Goal: Information Seeking & Learning: Compare options

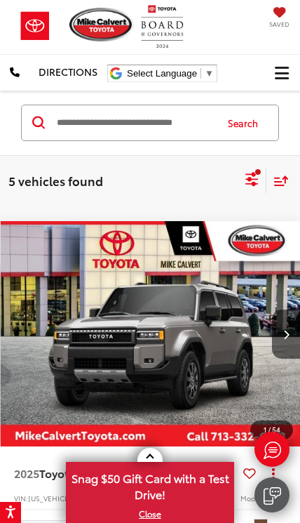
click at [286, 183] on icon "Select sort value" at bounding box center [281, 180] width 15 height 11
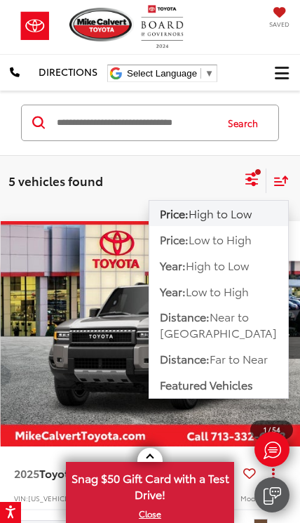
click at [141, 368] on img "2025 Toyota Land Cruiser Land Cruiser 0" at bounding box center [151, 333] width 300 height 225
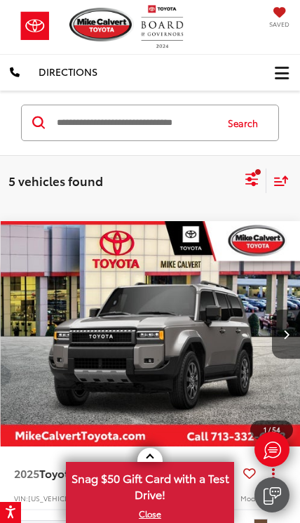
click at [251, 180] on icon "Select filters" at bounding box center [252, 176] width 13 height 9
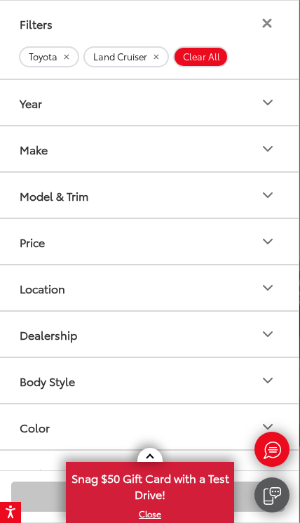
click at [266, 148] on icon "Make" at bounding box center [268, 149] width 8 height 4
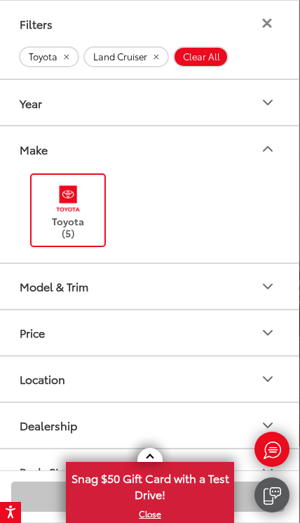
click at [272, 155] on icon "Make" at bounding box center [268, 148] width 17 height 17
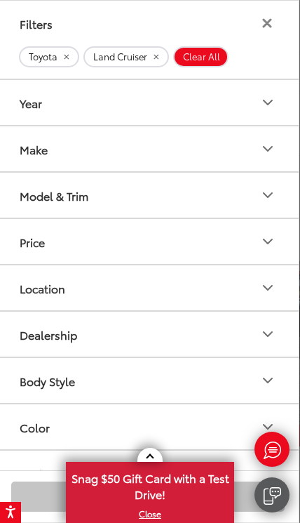
click at [157, 63] on button "Land Cruiser" at bounding box center [127, 56] width 86 height 21
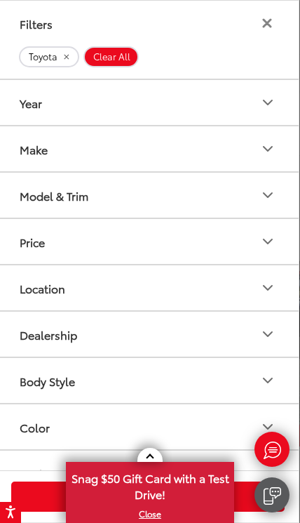
click at [258, 192] on button "Model & Trim" at bounding box center [148, 195] width 302 height 45
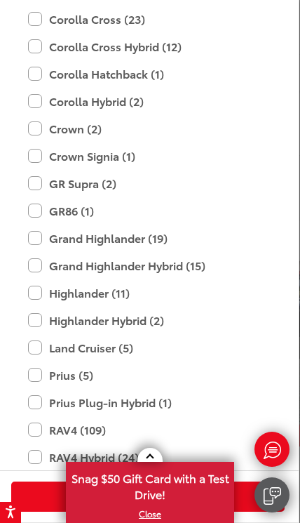
scroll to position [390, 0]
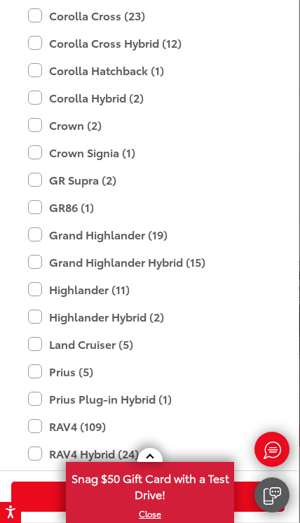
click at [40, 237] on label "Grand Highlander (19)" at bounding box center [148, 235] width 240 height 25
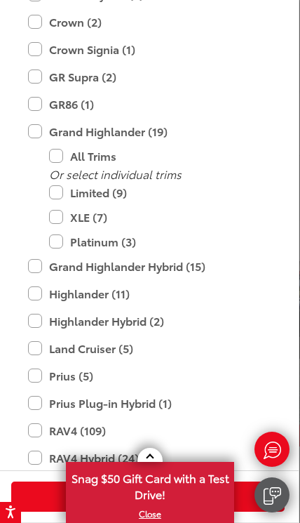
scroll to position [494, 0]
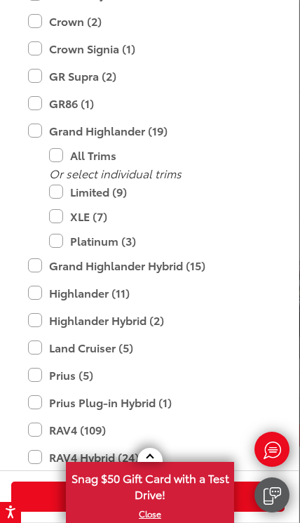
click at [62, 186] on label "Limited (9)" at bounding box center [158, 192] width 219 height 25
click at [67, 245] on label "Platinum (3)" at bounding box center [158, 241] width 219 height 25
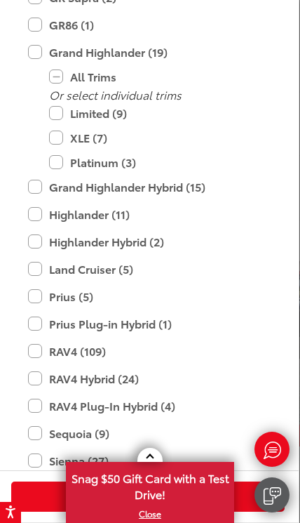
scroll to position [580, 0]
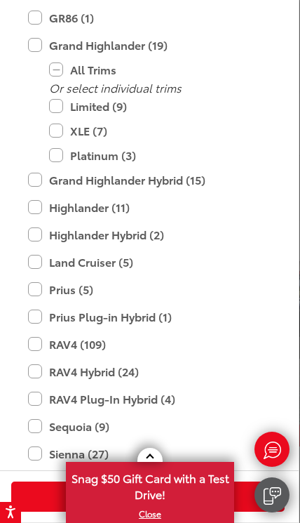
click at [46, 270] on label "Land Cruiser (5)" at bounding box center [148, 262] width 240 height 25
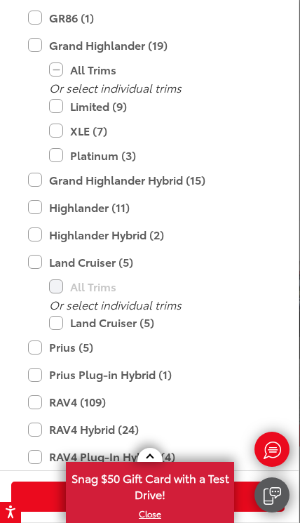
click at [40, 265] on label "Land Cruiser (5)" at bounding box center [148, 262] width 240 height 25
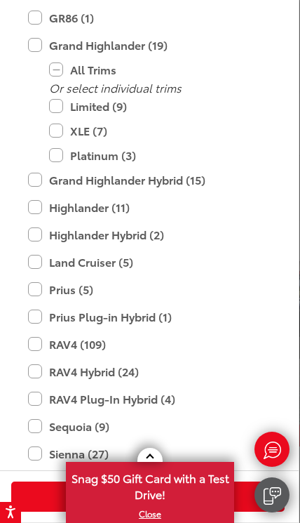
click at [40, 215] on label "Highlander (11)" at bounding box center [148, 207] width 240 height 25
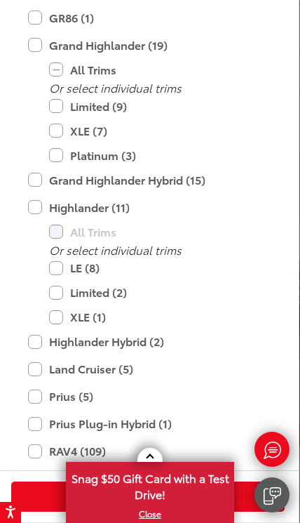
click at [60, 298] on label "Limited (2)" at bounding box center [158, 292] width 219 height 25
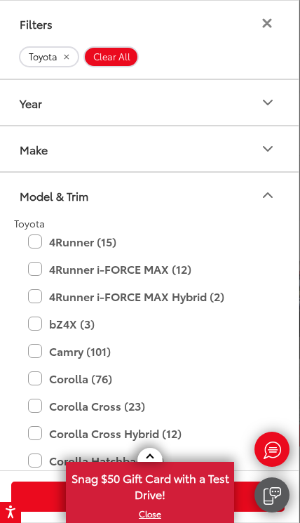
scroll to position [0, 0]
click at [44, 248] on label "4Runner (15)" at bounding box center [148, 242] width 240 height 25
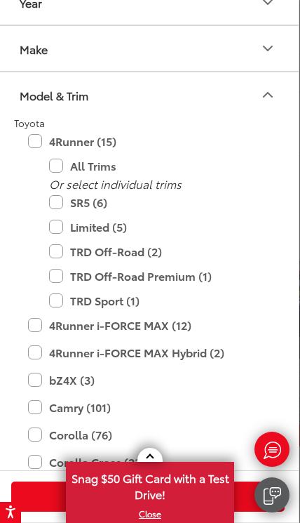
scroll to position [102, 0]
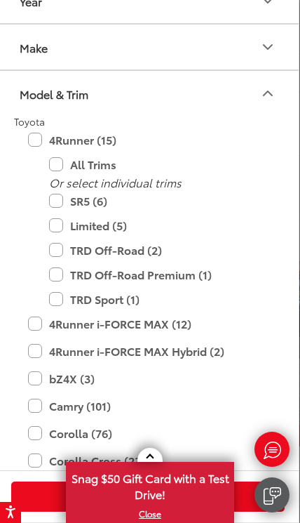
click at [59, 232] on label "Limited (5)" at bounding box center [158, 225] width 219 height 25
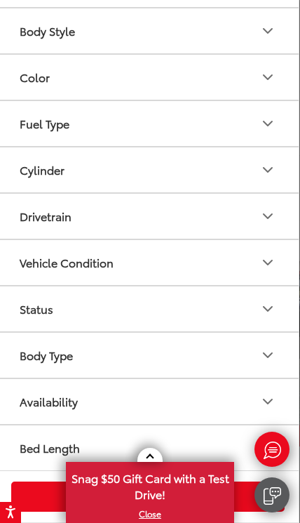
scroll to position [1277, 0]
click at [150, 460] on span at bounding box center [150, 458] width 8 height 8
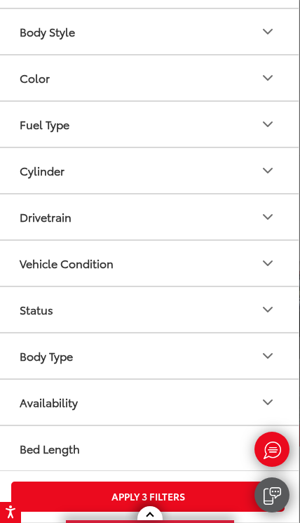
click at [212, 500] on button "Apply 3 Filters" at bounding box center [148, 497] width 274 height 30
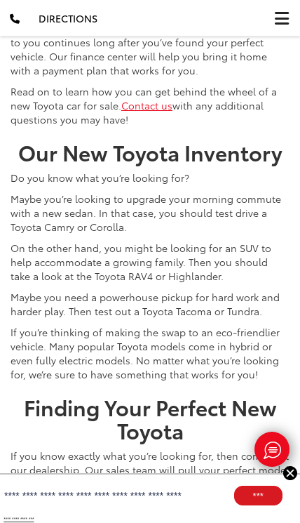
scroll to position [11155, 0]
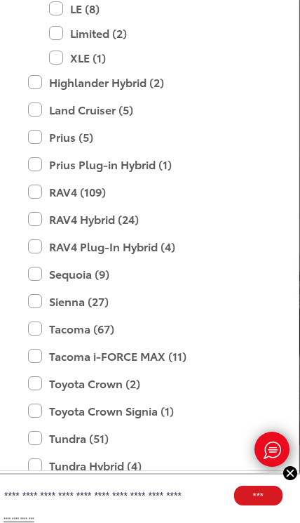
scroll to position [719, 0]
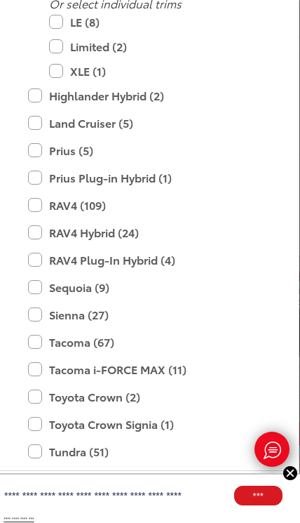
click at [38, 211] on label "RAV4 (109)" at bounding box center [148, 205] width 240 height 25
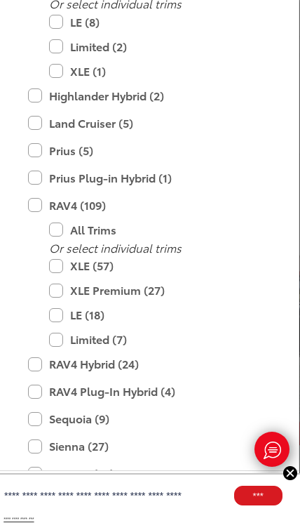
click at [52, 343] on label "Limited (7)" at bounding box center [158, 339] width 219 height 25
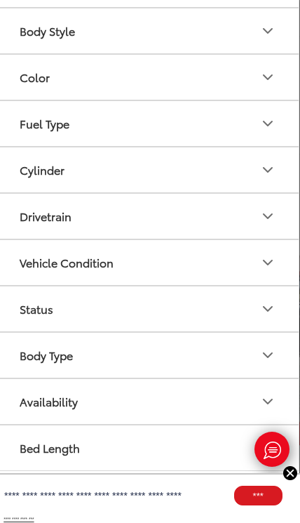
scroll to position [1277, 0]
click at [295, 474] on img at bounding box center [291, 473] width 14 height 14
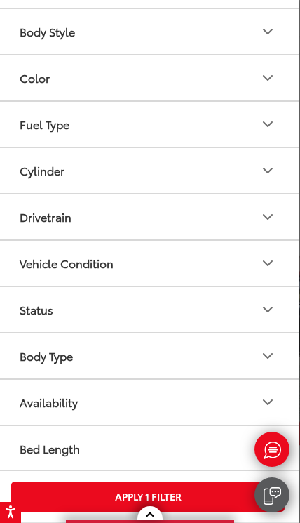
click at [204, 496] on button "Apply 1 Filter" at bounding box center [148, 497] width 274 height 30
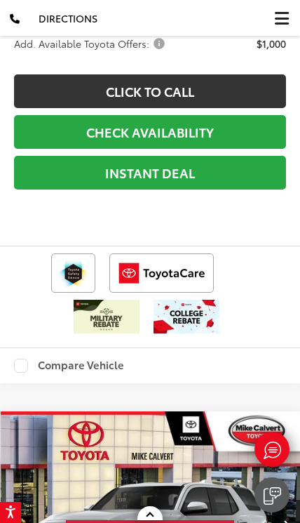
scroll to position [3207, 0]
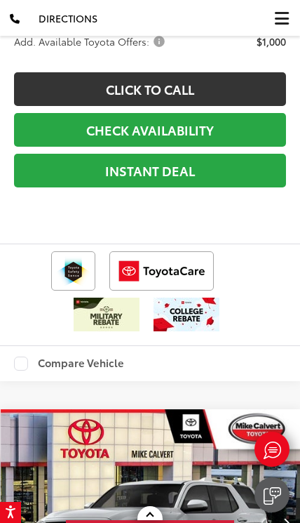
click at [214, 194] on capital-one-entry-button at bounding box center [150, 194] width 272 height 0
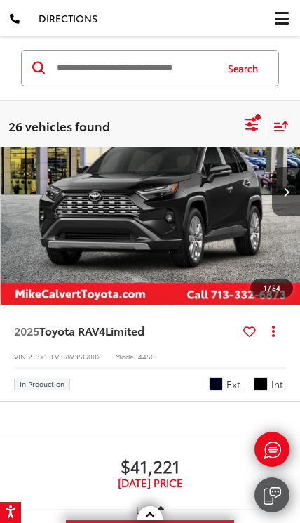
scroll to position [6219, 0]
